Goal: Contribute content: Add original content to the website for others to see

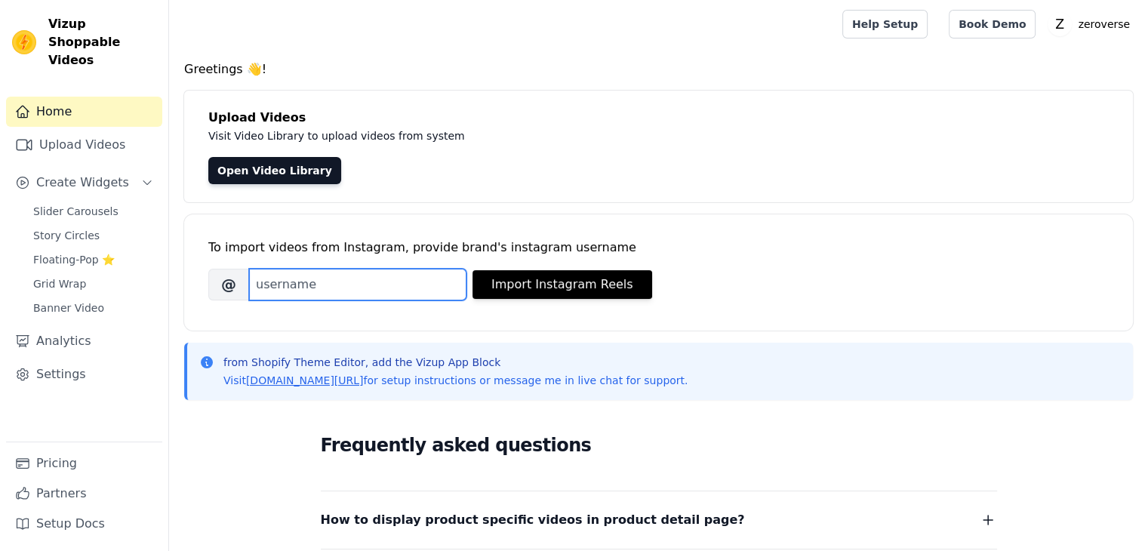
click at [377, 284] on input "Brand's Instagram Username" at bounding box center [357, 285] width 217 height 32
paste input "zeroverse.shop"
click at [399, 291] on input "zeroverse.shop" at bounding box center [357, 285] width 217 height 32
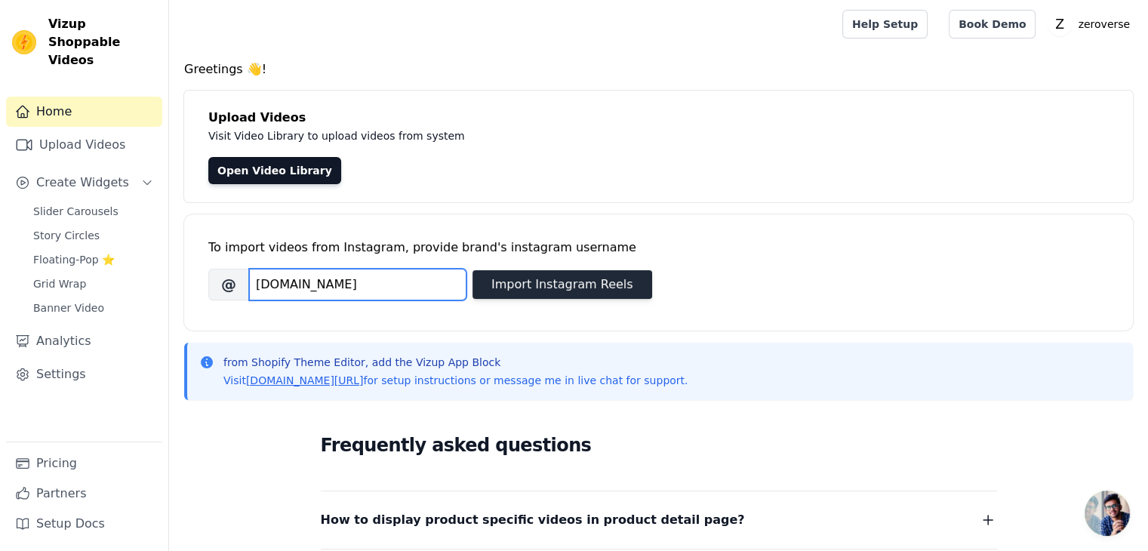
type input "zeroverse.shop"
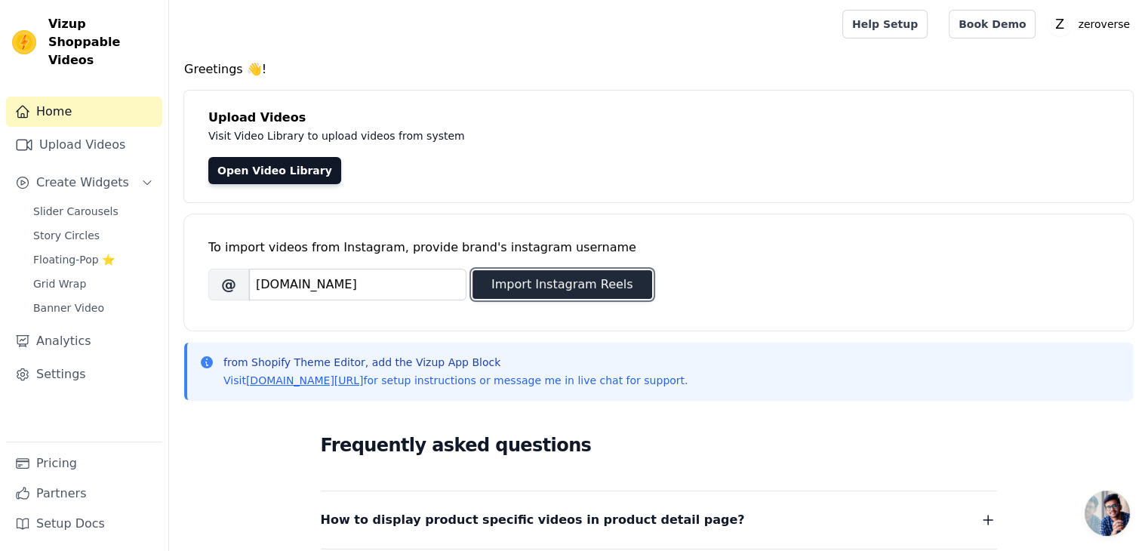
click at [558, 283] on button "Import Instagram Reels" at bounding box center [563, 284] width 180 height 29
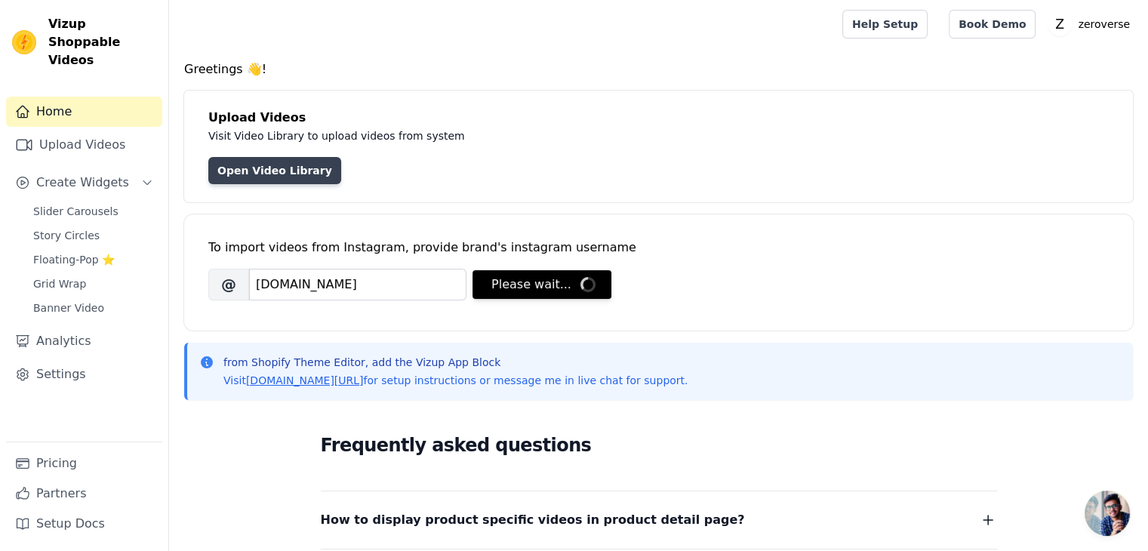
click at [256, 168] on link "Open Video Library" at bounding box center [274, 170] width 133 height 27
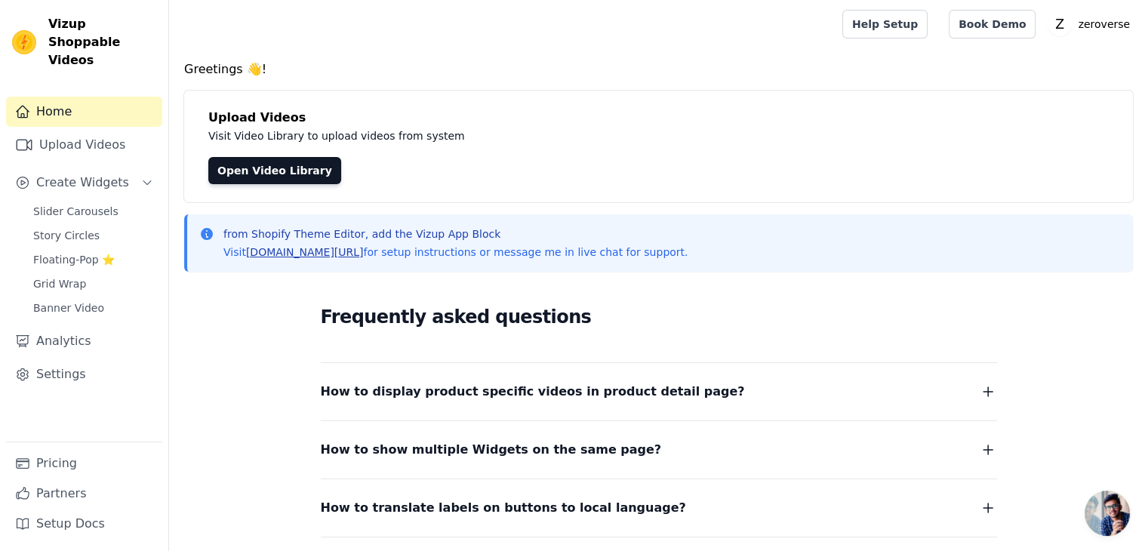
click at [311, 252] on link "[DOMAIN_NAME][URL]" at bounding box center [305, 252] width 118 height 12
click at [103, 174] on span "Create Widgets" at bounding box center [82, 183] width 93 height 18
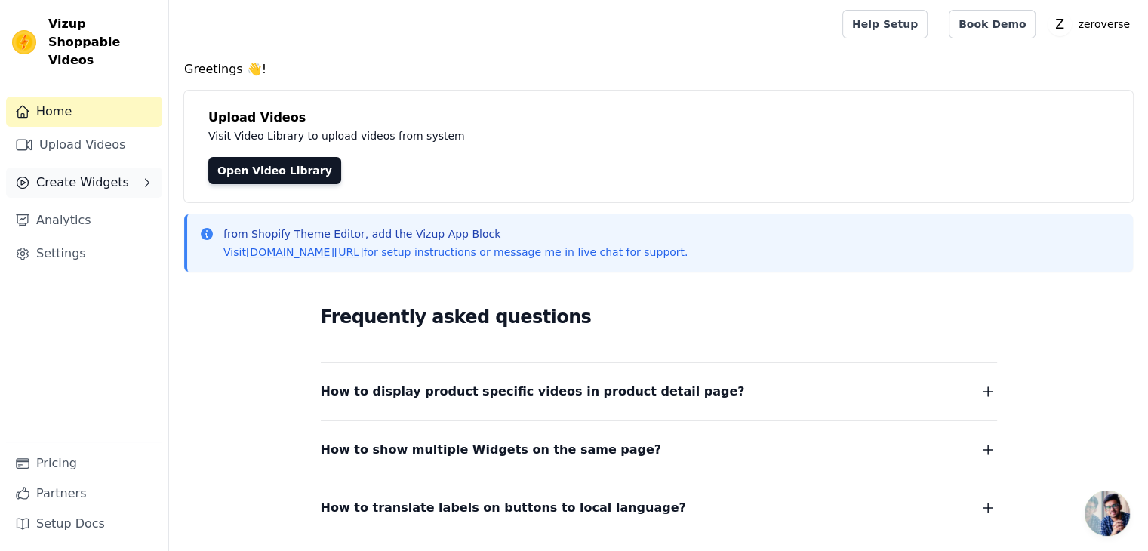
click at [103, 174] on span "Create Widgets" at bounding box center [82, 183] width 93 height 18
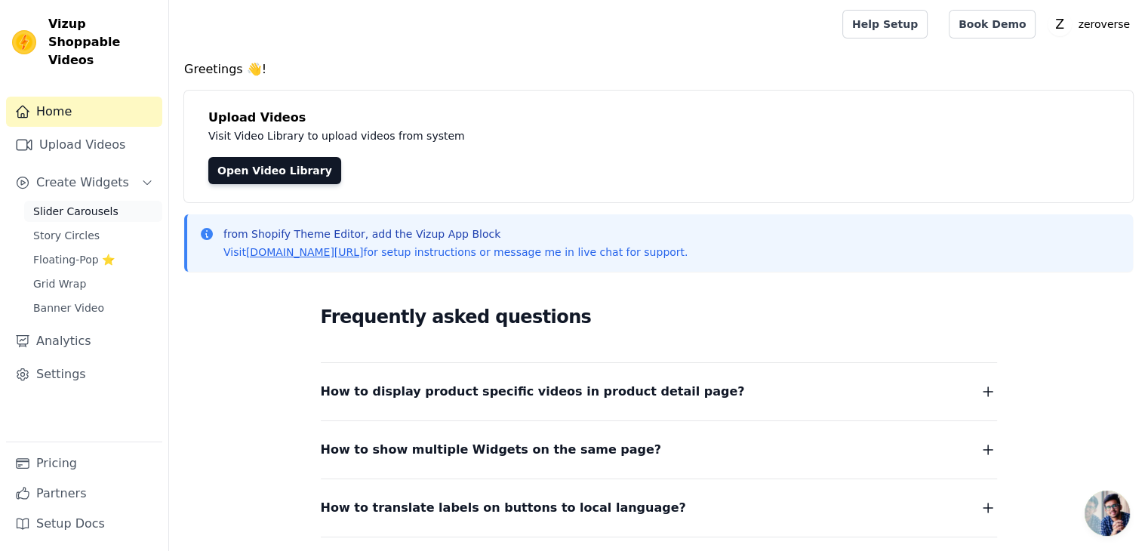
click at [111, 201] on link "Slider Carousels" at bounding box center [93, 211] width 138 height 21
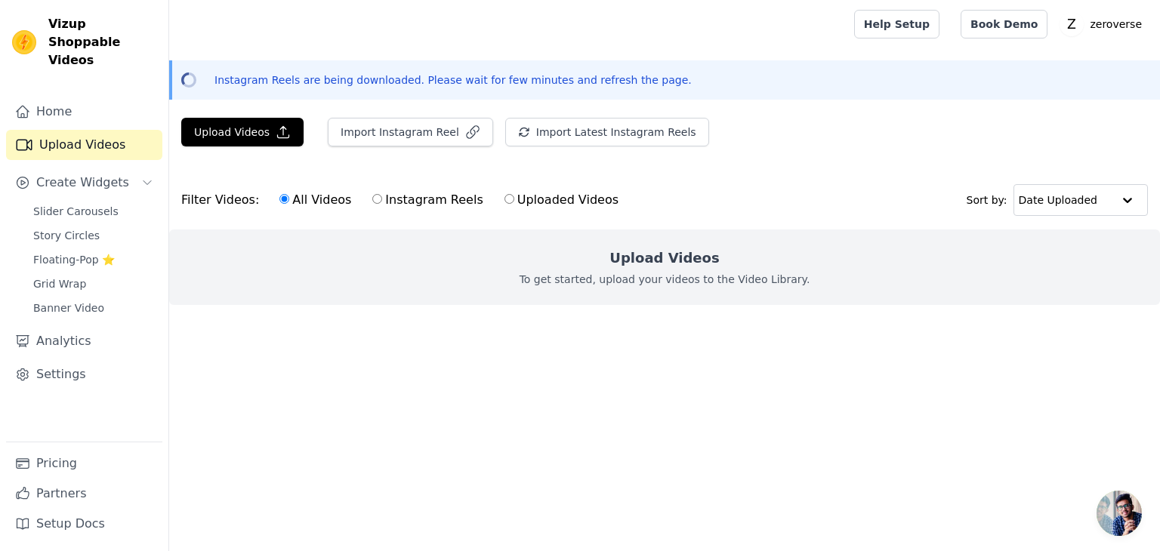
click at [372, 198] on input "Instagram Reels" at bounding box center [377, 199] width 10 height 10
radio input "true"
drag, startPoint x: 293, startPoint y: 205, endPoint x: 468, endPoint y: 185, distance: 176.3
click at [313, 203] on label "All Videos" at bounding box center [315, 200] width 73 height 20
click at [507, 210] on div "All Videos Instagram Reels Uploaded Videos" at bounding box center [449, 200] width 356 height 35
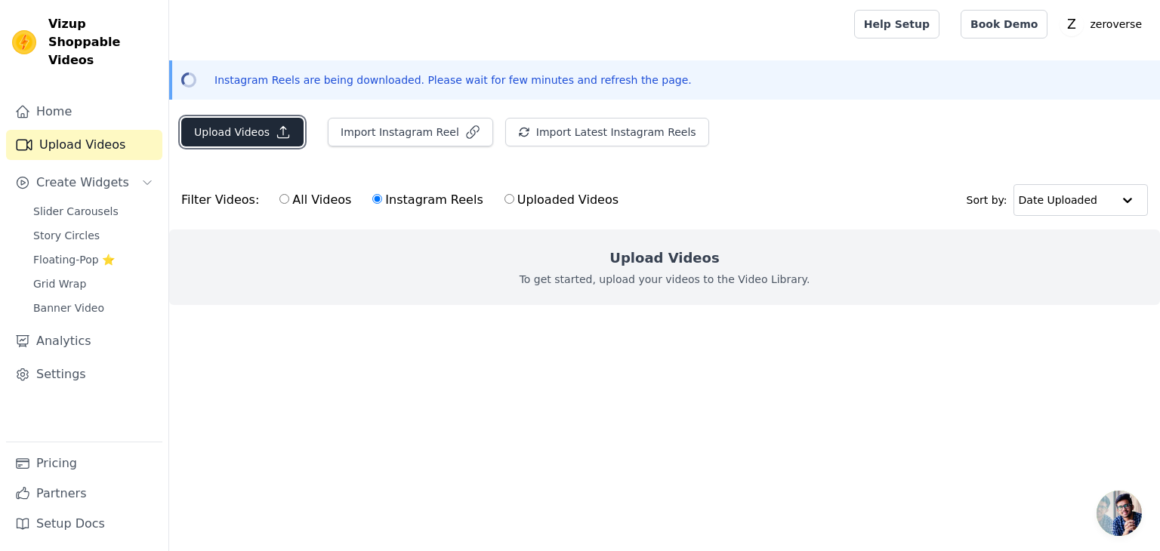
click at [265, 134] on button "Upload Videos" at bounding box center [242, 132] width 122 height 29
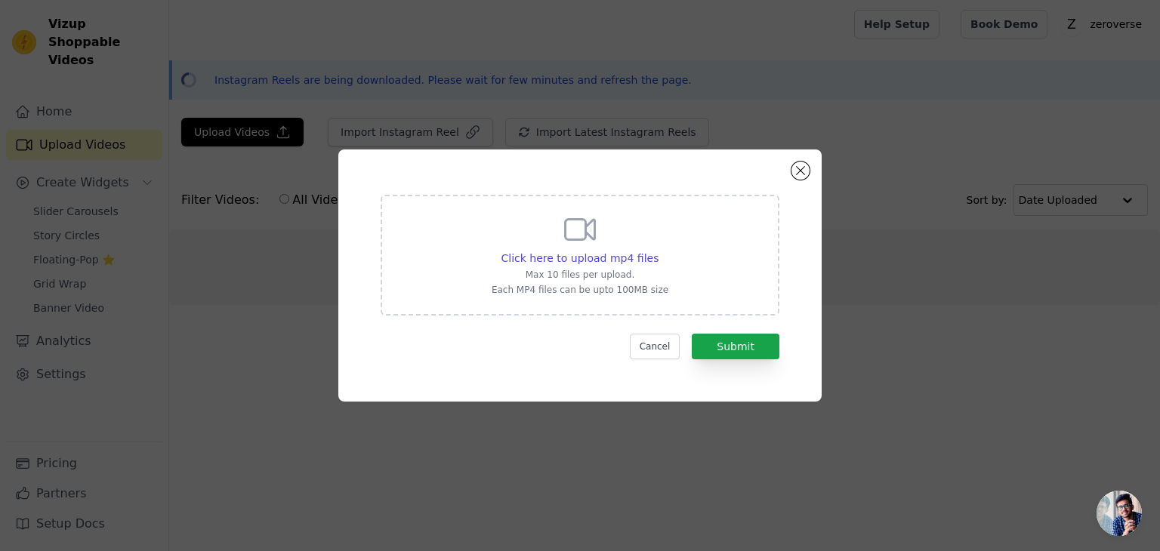
click at [783, 160] on div "Click here to upload mp4 files Max 10 files per upload. Each MP4 files can be u…" at bounding box center [579, 275] width 483 height 252
click at [805, 162] on div "Click here to upload mp4 files Max 10 files per upload. Each MP4 files can be u…" at bounding box center [579, 275] width 483 height 252
click at [797, 174] on button "Close modal" at bounding box center [800, 171] width 18 height 18
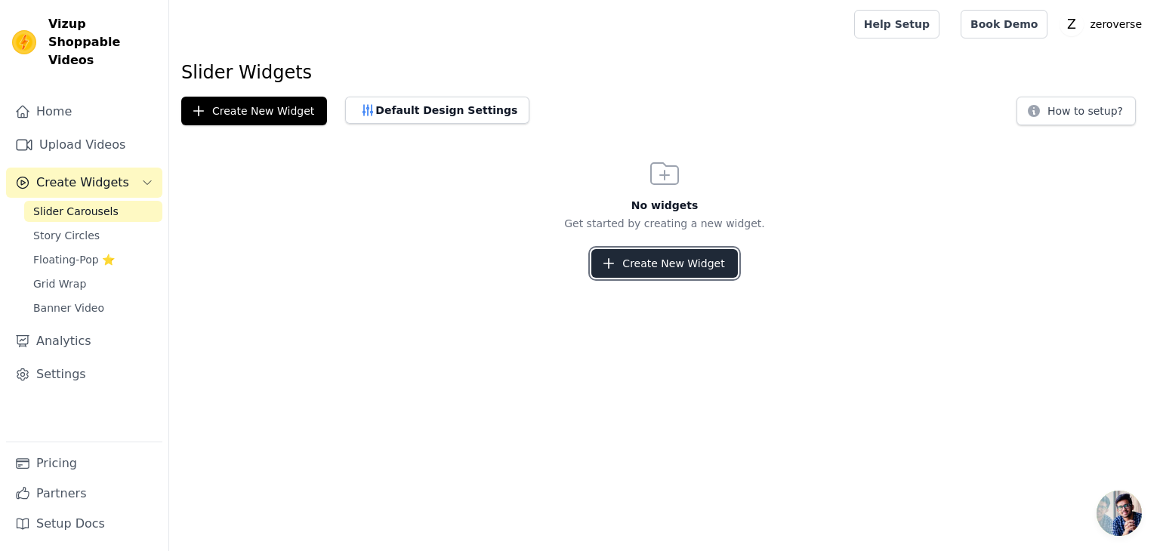
click at [697, 273] on button "Create New Widget" at bounding box center [664, 263] width 146 height 29
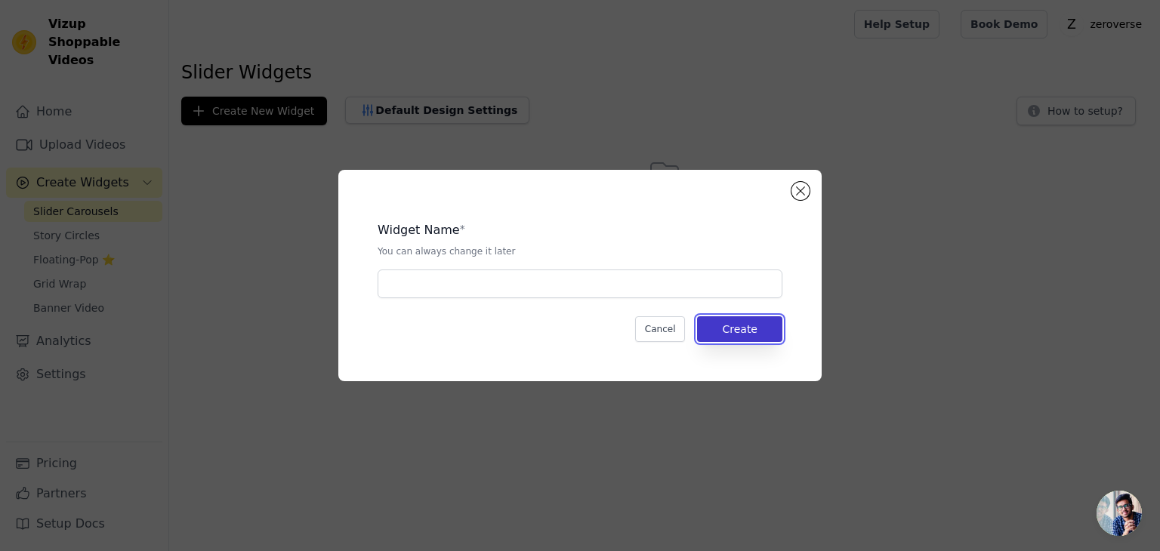
click at [756, 327] on button "Create" at bounding box center [739, 329] width 85 height 26
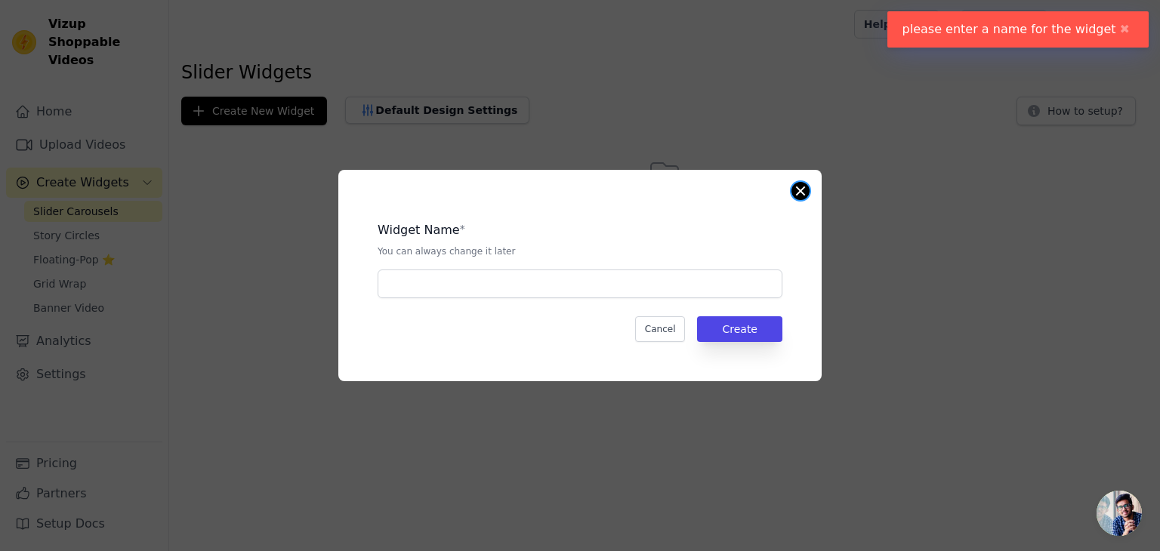
click at [807, 189] on button "Close modal" at bounding box center [800, 191] width 18 height 18
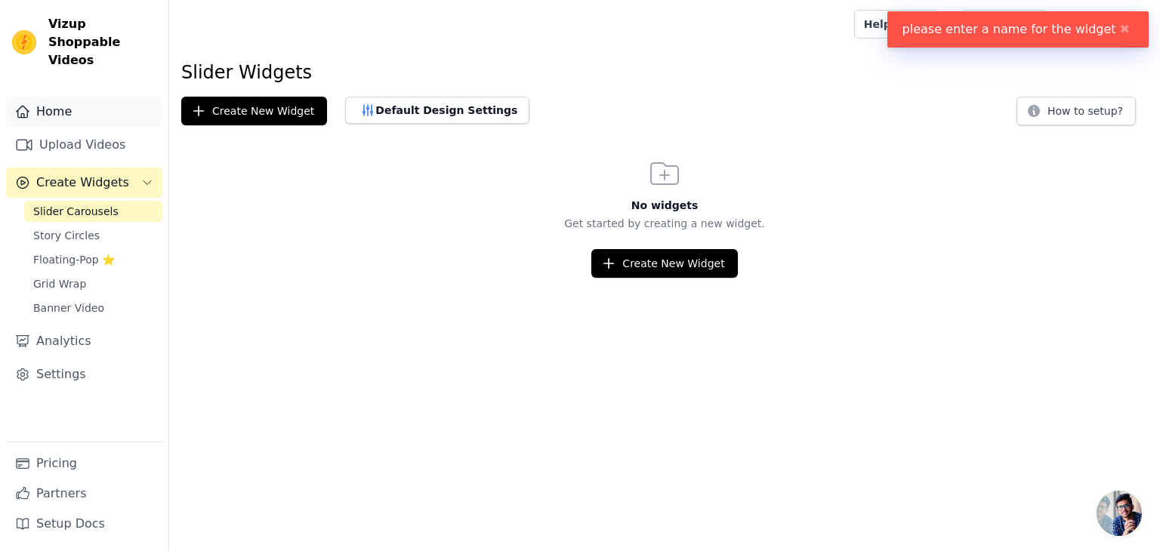
click at [57, 97] on link "Home" at bounding box center [84, 112] width 156 height 30
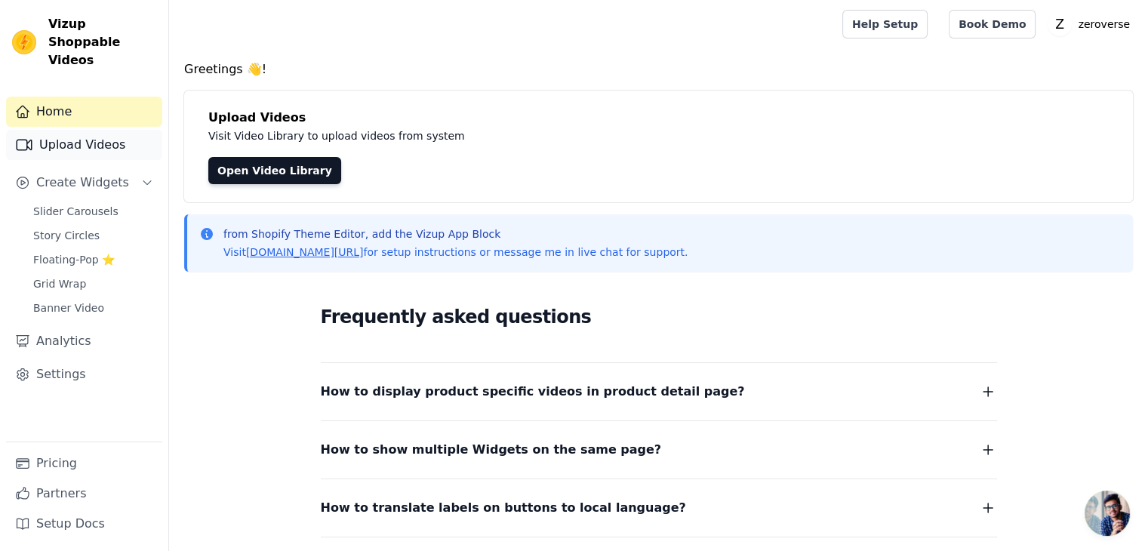
click at [114, 131] on link "Upload Videos" at bounding box center [84, 145] width 156 height 30
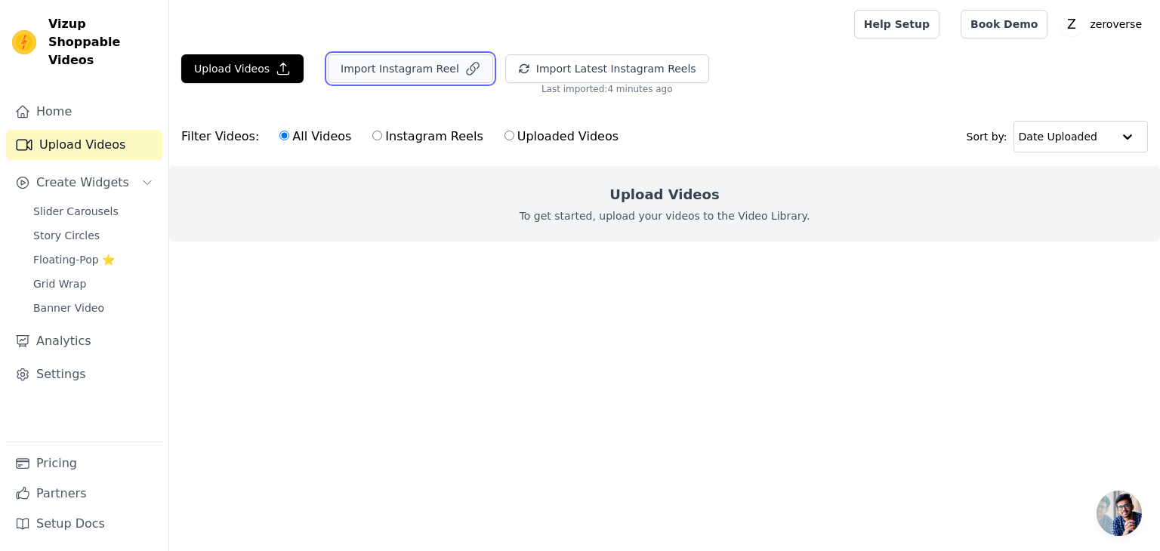
click at [431, 70] on button "Import Instagram Reel" at bounding box center [410, 68] width 165 height 29
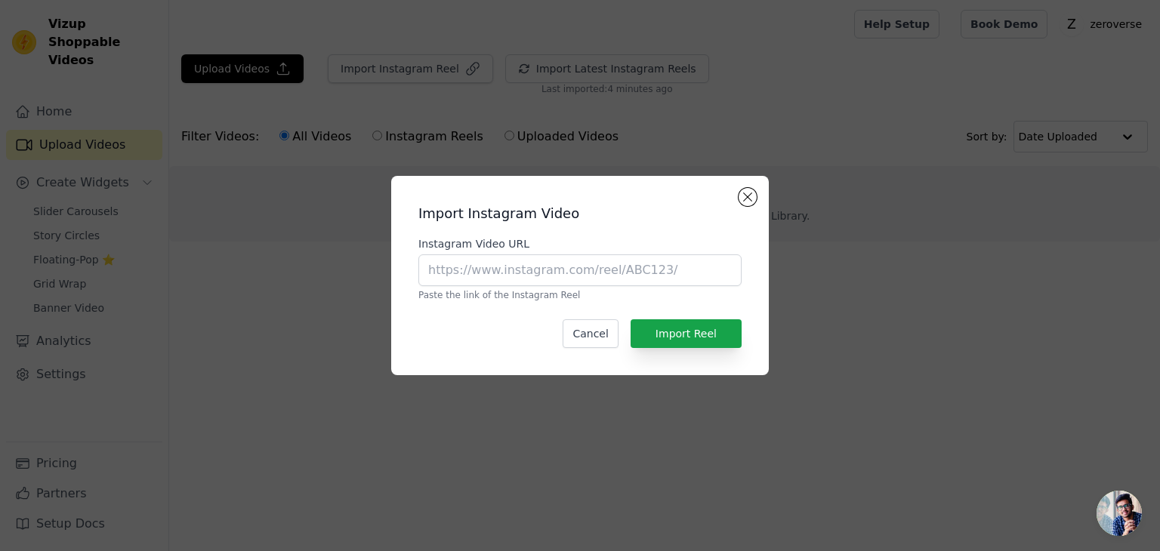
click at [746, 207] on div "Import Instagram Video Instagram Video URL Paste the link of the Instagram Reel…" at bounding box center [579, 275] width 353 height 175
click at [747, 203] on button "Close modal" at bounding box center [747, 197] width 18 height 18
